Goal: Entertainment & Leisure: Browse casually

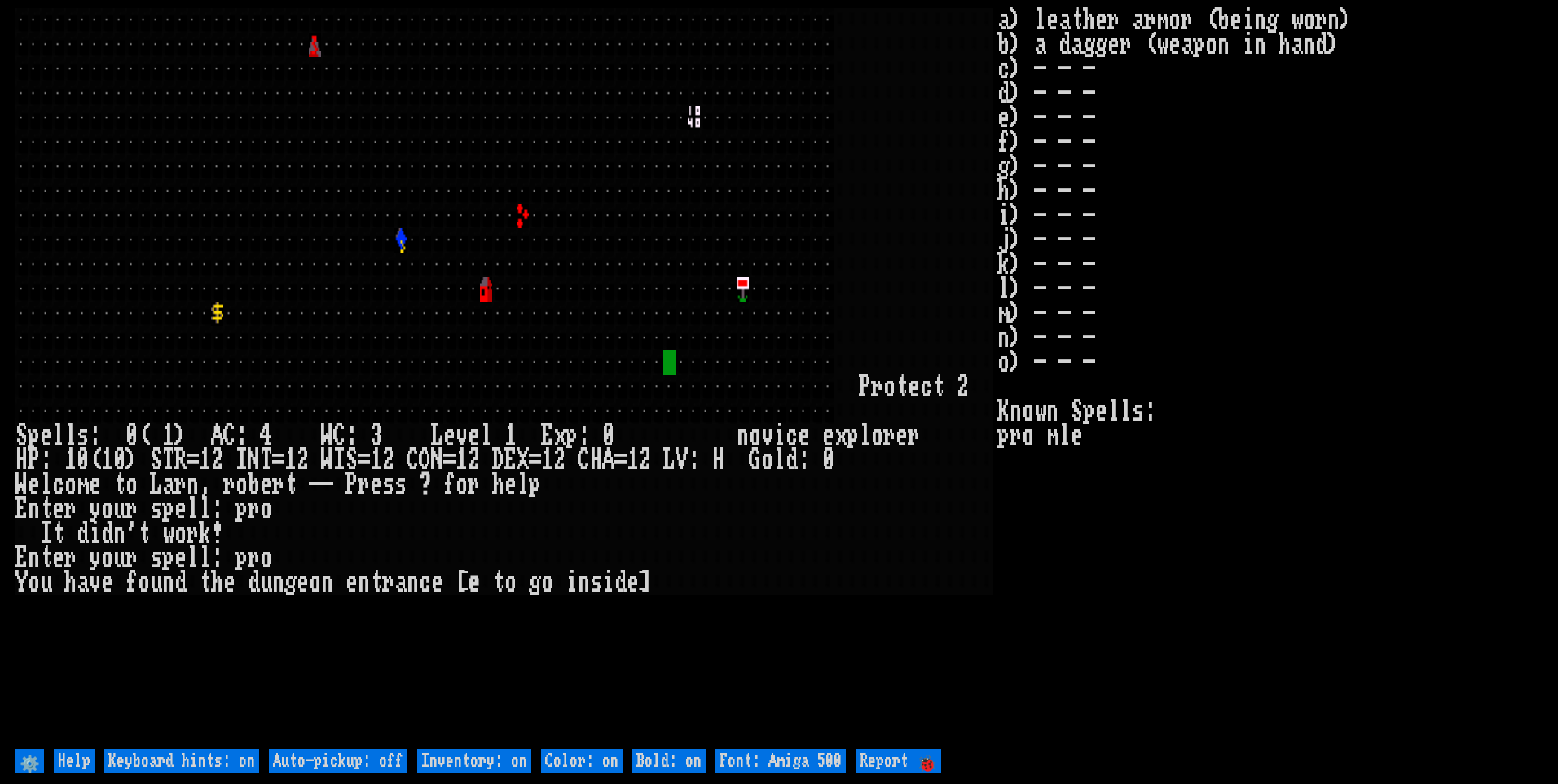
drag, startPoint x: 395, startPoint y: 752, endPoint x: 416, endPoint y: 751, distance: 21.0
click at [397, 751] on off "Auto-pickup: off" at bounding box center [337, 761] width 138 height 24
type off "Auto-pickup: on"
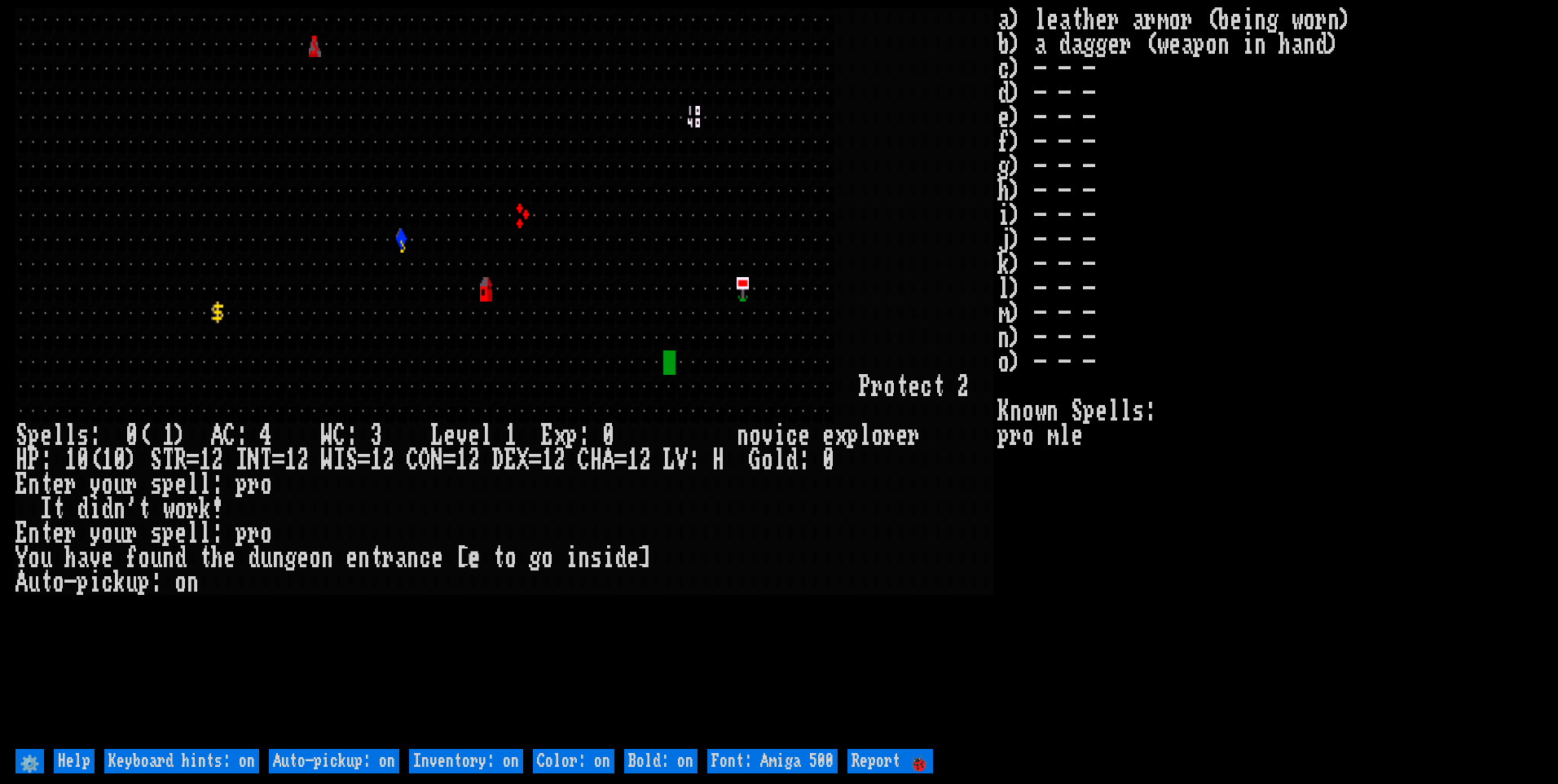
drag, startPoint x: 459, startPoint y: 757, endPoint x: 587, endPoint y: 757, distance: 128.0
click at [464, 757] on on "Inventory: on" at bounding box center [465, 761] width 114 height 24
type on "Inventory: off"
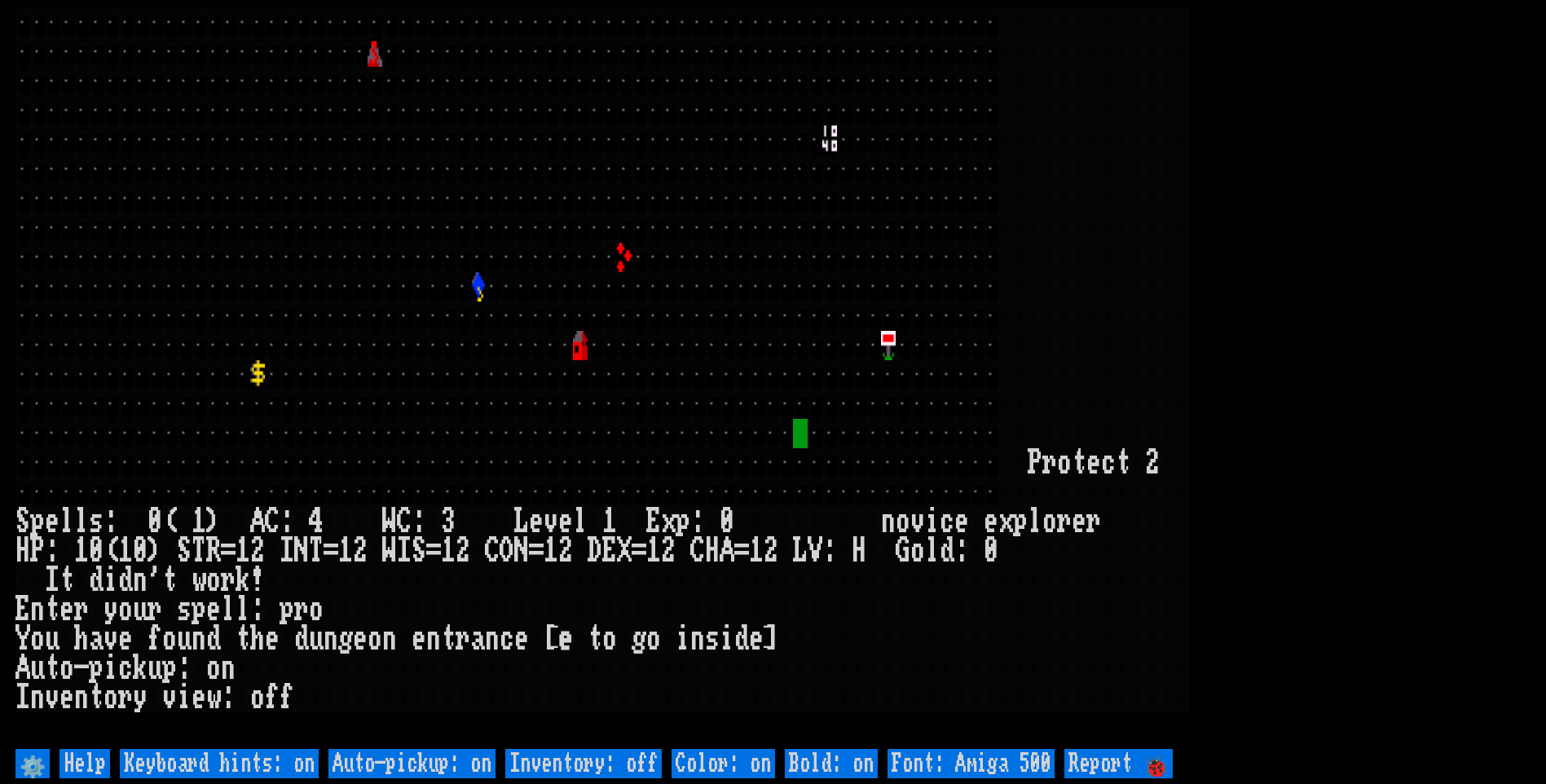
click at [954, 764] on 500 "Font: Amiga 500" at bounding box center [970, 764] width 167 height 30
type 500 "Font: Amiga 1200"
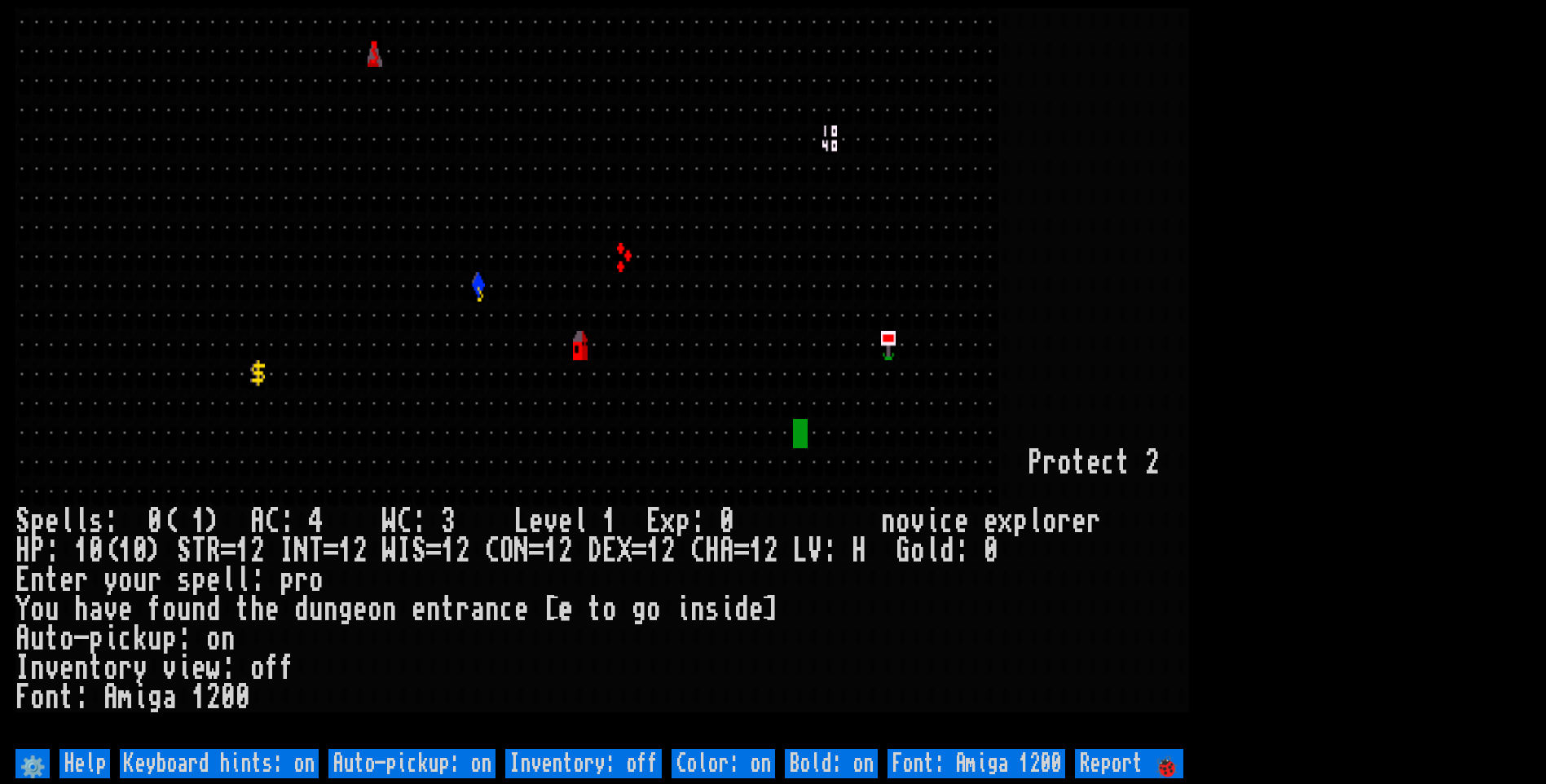
click at [1382, 366] on larn at bounding box center [773, 376] width 1514 height 737
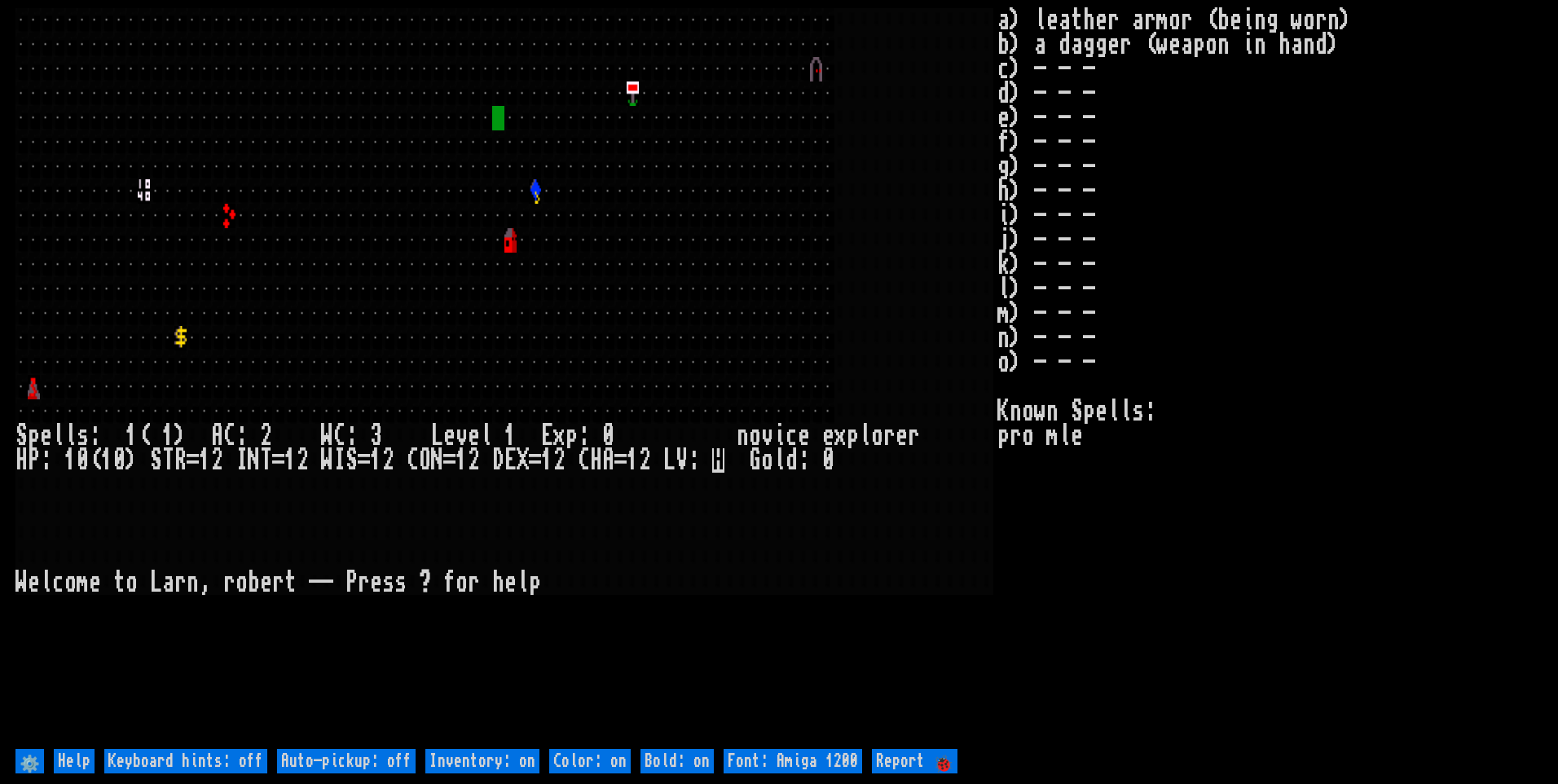
drag, startPoint x: 389, startPoint y: 752, endPoint x: 428, endPoint y: 752, distance: 39.0
click at [392, 752] on off "Auto-pickup: off" at bounding box center [346, 761] width 138 height 24
type off "Auto-pickup: on"
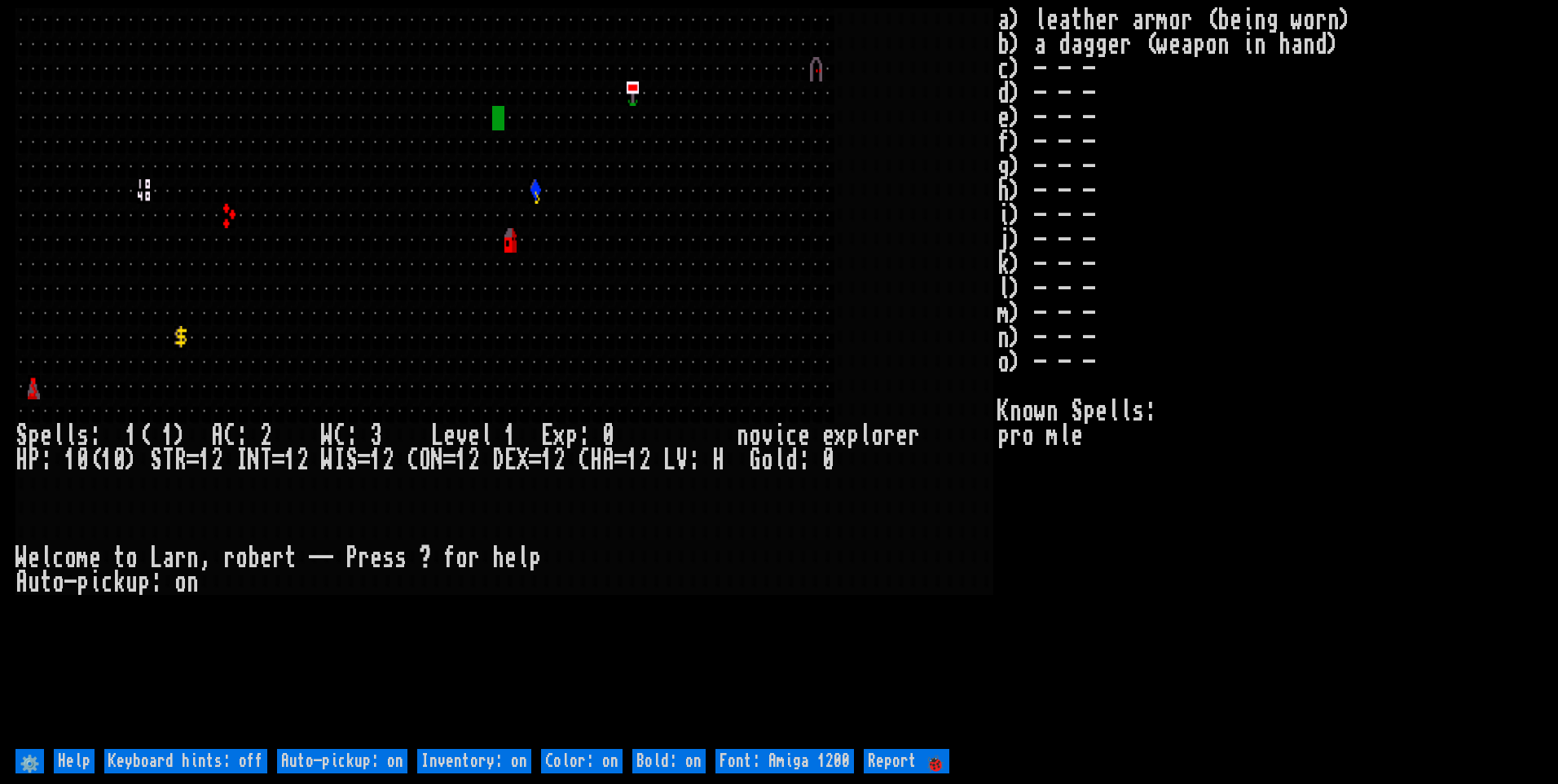
click at [480, 757] on on "Inventory: on" at bounding box center [474, 761] width 114 height 24
type on "Inventory: off"
